Goal: Information Seeking & Learning: Find specific fact

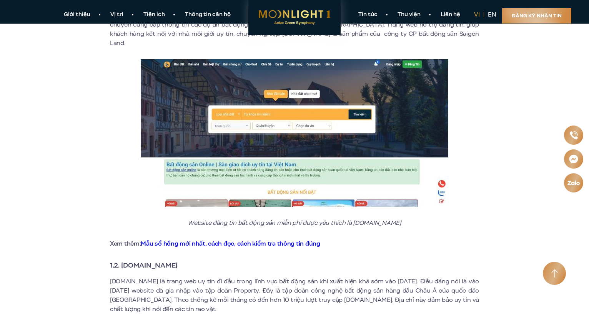
scroll to position [308, 0]
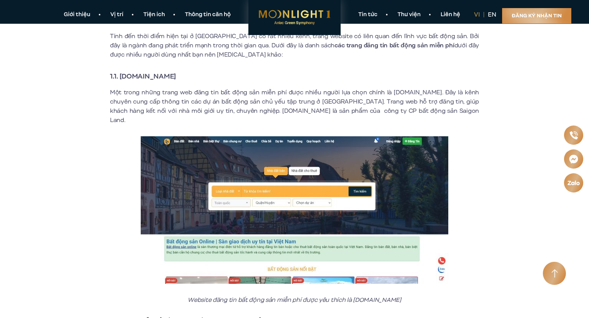
drag, startPoint x: 193, startPoint y: 75, endPoint x: 177, endPoint y: 75, distance: 15.8
type textarea "e.vn"
click at [178, 75] on h3 "1.1. [DOMAIN_NAME]" at bounding box center [294, 76] width 369 height 11
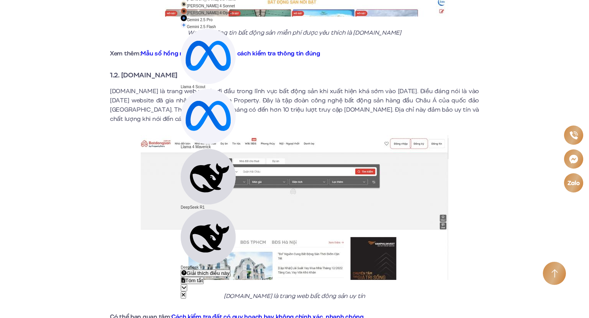
scroll to position [577, 0]
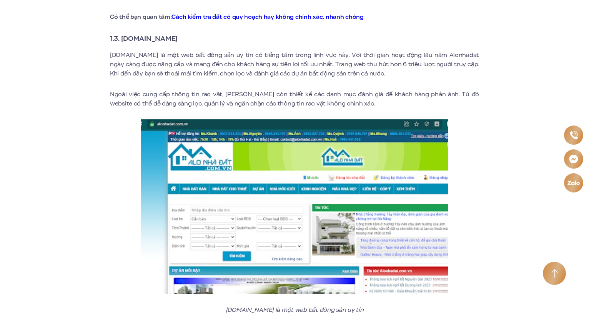
scroll to position [884, 0]
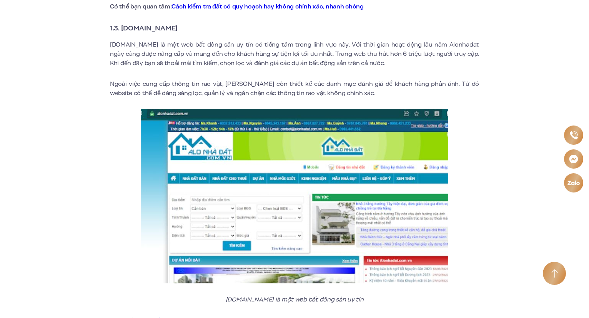
drag, startPoint x: 182, startPoint y: 19, endPoint x: 123, endPoint y: 20, distance: 59.2
type textarea "[DOMAIN_NAME]"
click at [123, 23] on strong "1.3. [DOMAIN_NAME]" at bounding box center [144, 28] width 68 height 10
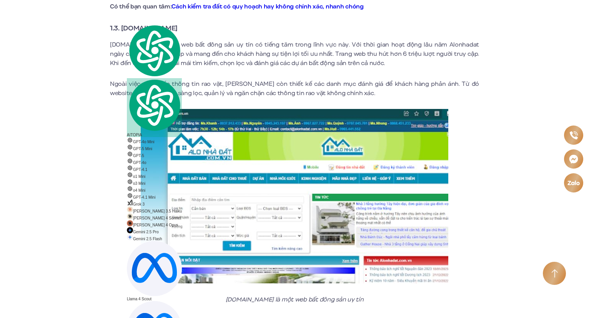
copy strong "[DOMAIN_NAME]"
